Goal: Transaction & Acquisition: Purchase product/service

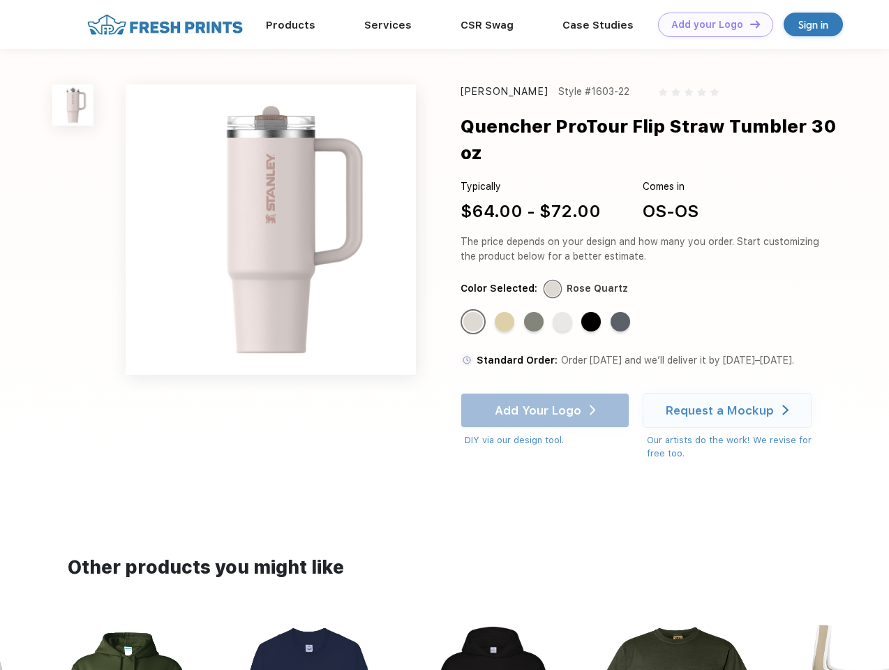
click at [711, 24] on link "Add your Logo Design Tool" at bounding box center [715, 25] width 115 height 24
click at [0, 0] on div "Design Tool" at bounding box center [0, 0] width 0 height 0
click at [749, 24] on link "Add your Logo Design Tool" at bounding box center [715, 25] width 115 height 24
click at [73, 105] on img at bounding box center [72, 104] width 41 height 41
click at [475, 312] on div "Standard Color" at bounding box center [473, 322] width 20 height 20
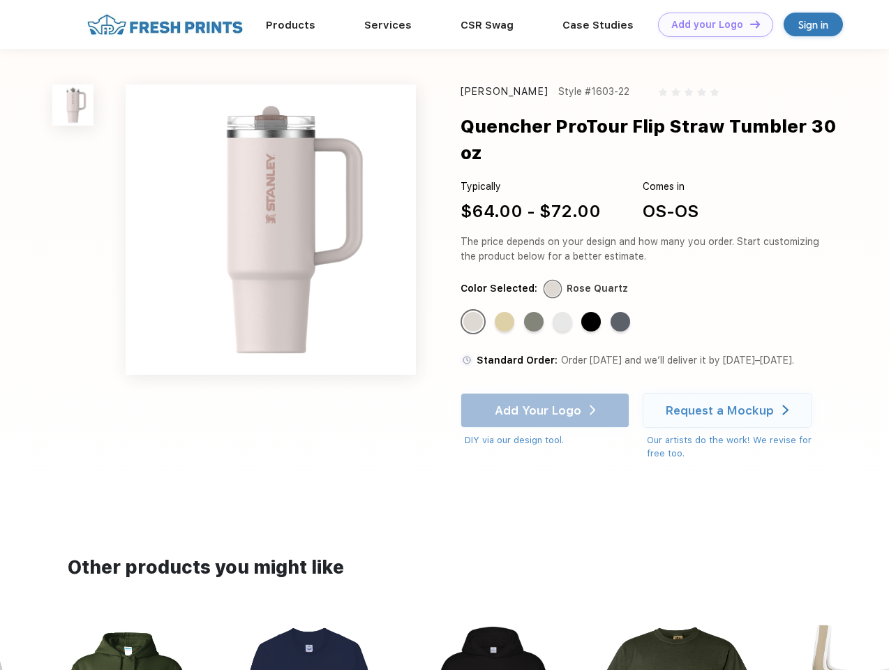
click at [506, 312] on div "Standard Color" at bounding box center [505, 322] width 20 height 20
click at [535, 312] on div "Standard Color" at bounding box center [534, 322] width 20 height 20
click at [564, 312] on div "Standard Color" at bounding box center [563, 322] width 20 height 20
click at [593, 312] on div "Standard Color" at bounding box center [591, 322] width 20 height 20
click at [622, 312] on div "Standard Color" at bounding box center [621, 322] width 20 height 20
